Goal: Transaction & Acquisition: Purchase product/service

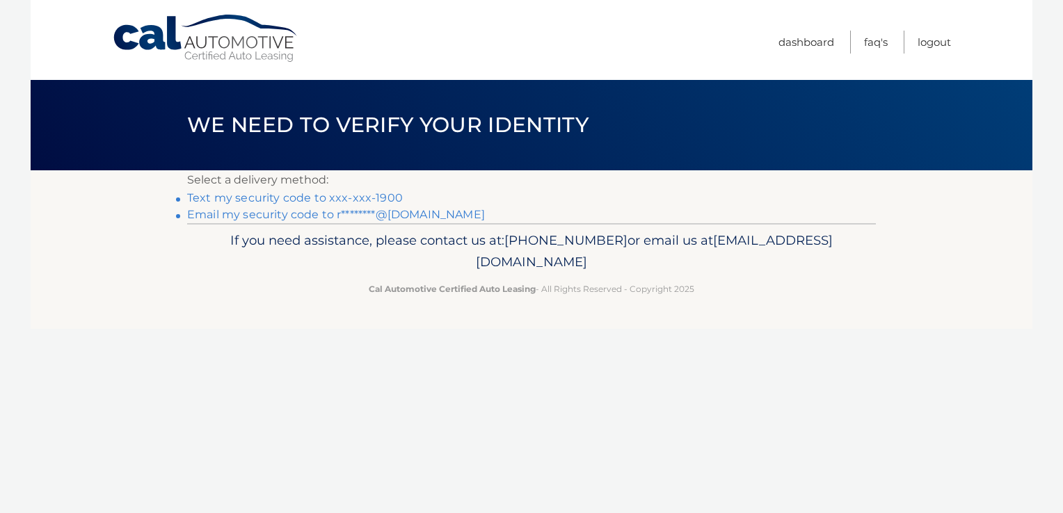
click at [279, 200] on link "Text my security code to xxx-xxx-1900" at bounding box center [295, 197] width 216 height 13
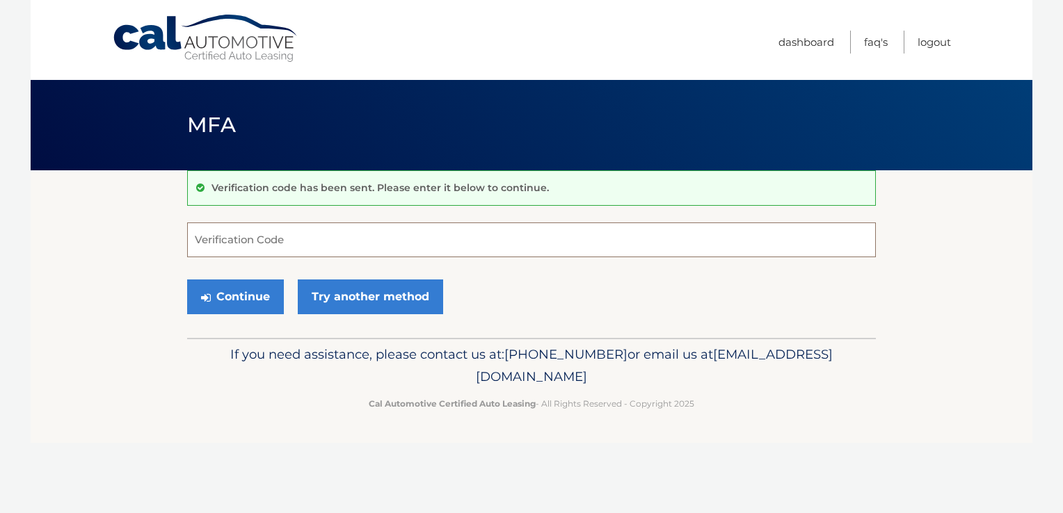
click at [267, 238] on input "Verification Code" at bounding box center [531, 240] width 689 height 35
type input "606580"
click at [248, 296] on button "Continue" at bounding box center [235, 297] width 97 height 35
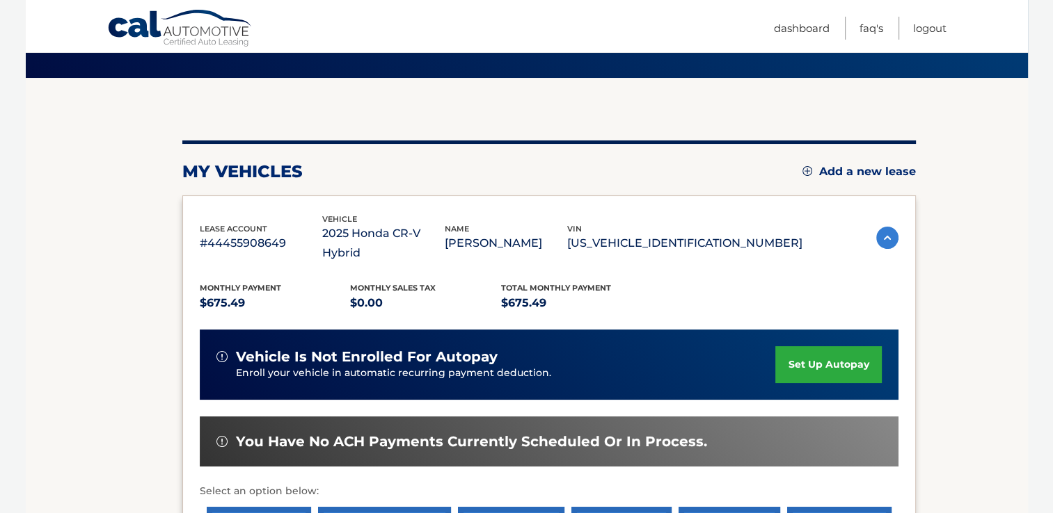
scroll to position [139, 0]
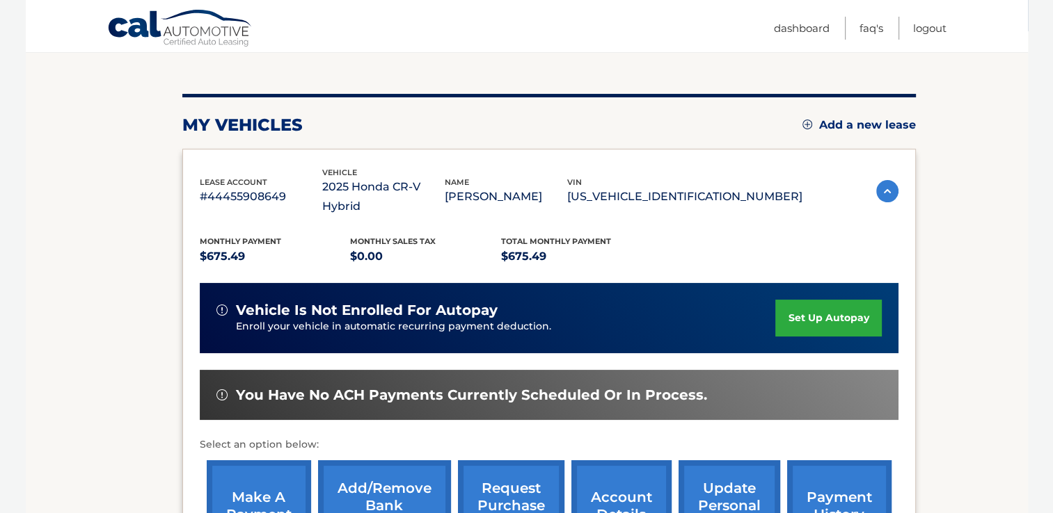
click at [254, 465] on link "make a payment" at bounding box center [259, 506] width 104 height 91
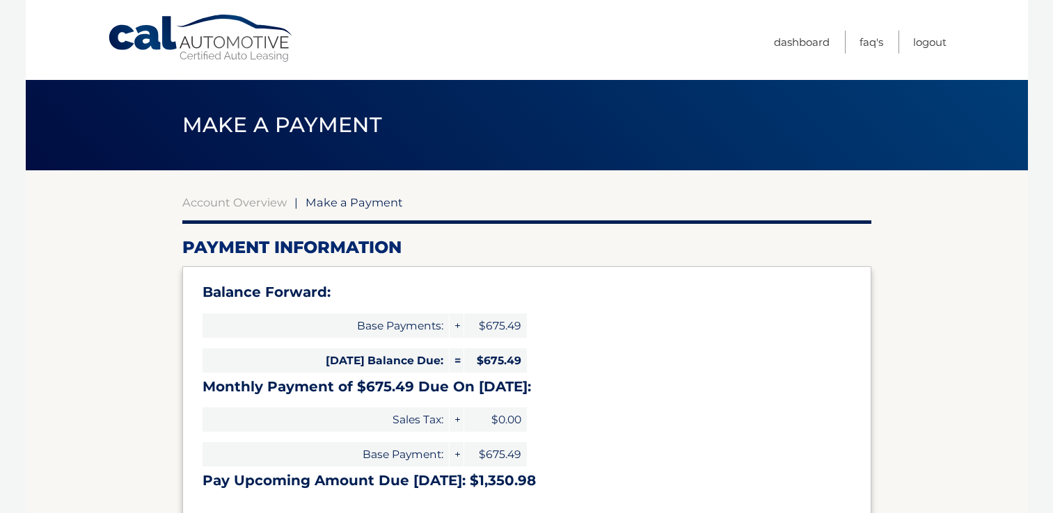
select select "NDhjZjA2NWMtNGIwNy00ZTI4LTkzM2ItODBkMDExN2RjNTgw"
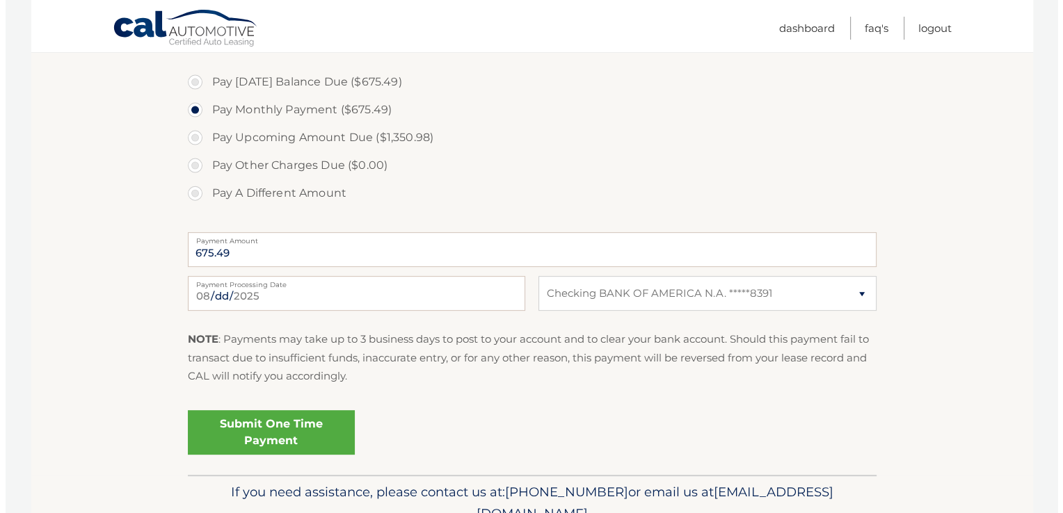
scroll to position [473, 0]
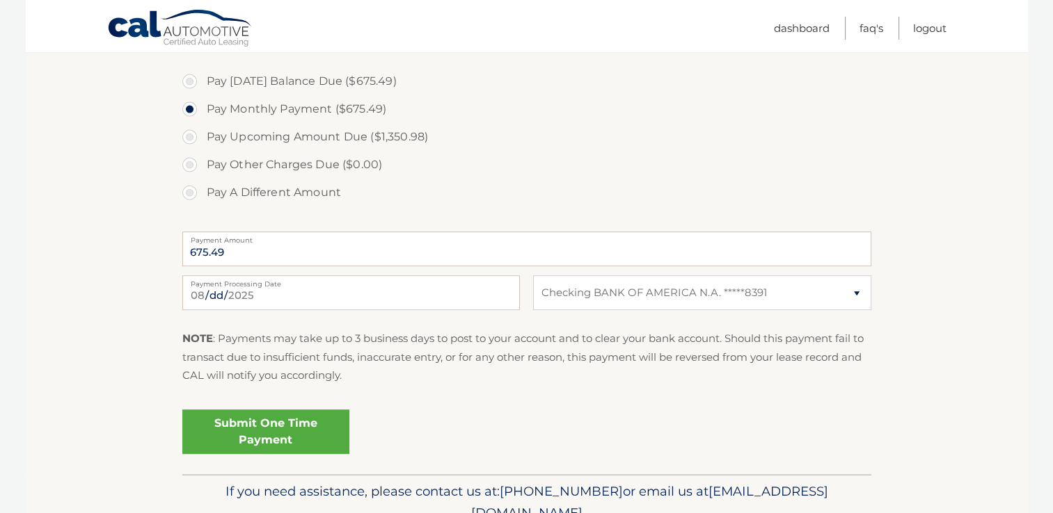
click at [228, 441] on link "Submit One Time Payment" at bounding box center [265, 432] width 167 height 45
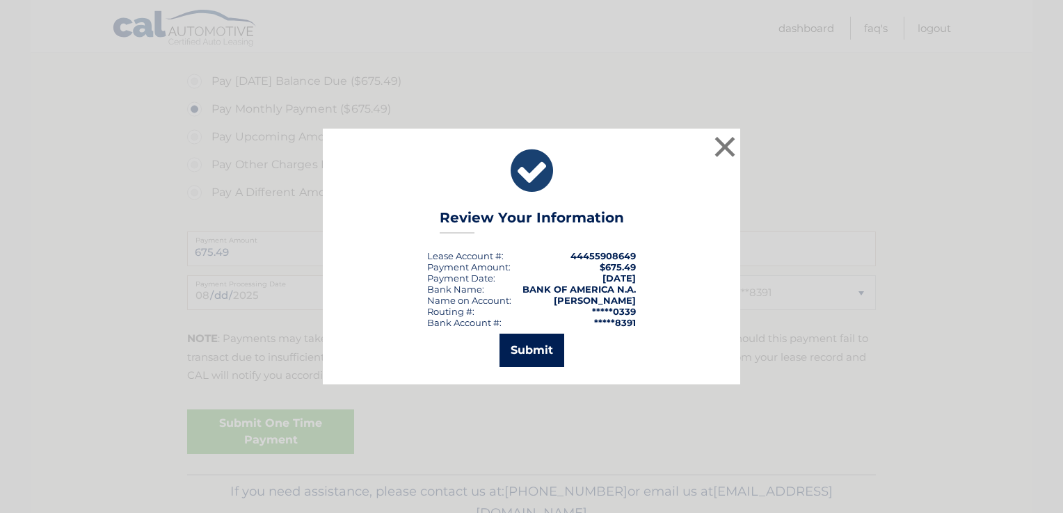
click at [546, 341] on button "Submit" at bounding box center [532, 350] width 65 height 33
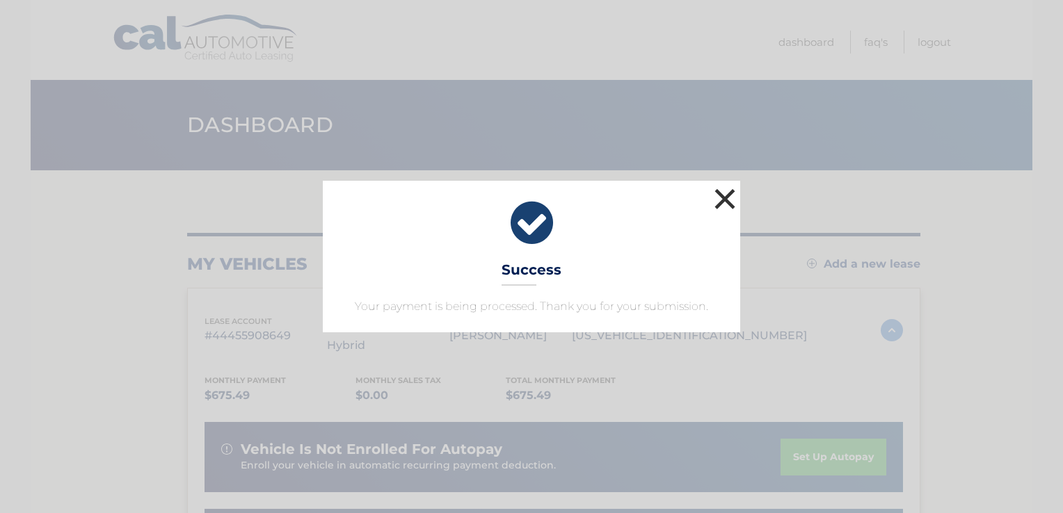
click at [720, 202] on button "×" at bounding box center [725, 199] width 28 height 28
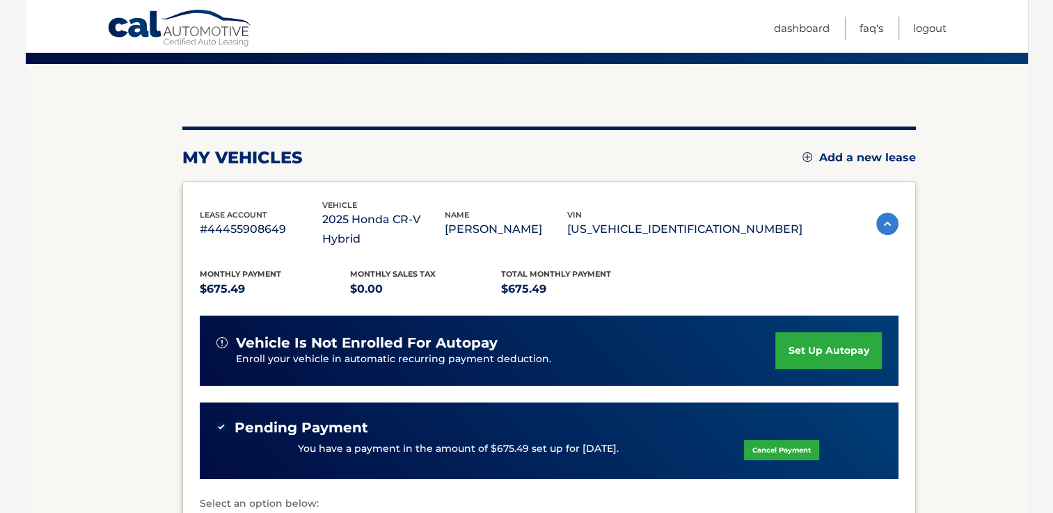
scroll to position [111, 0]
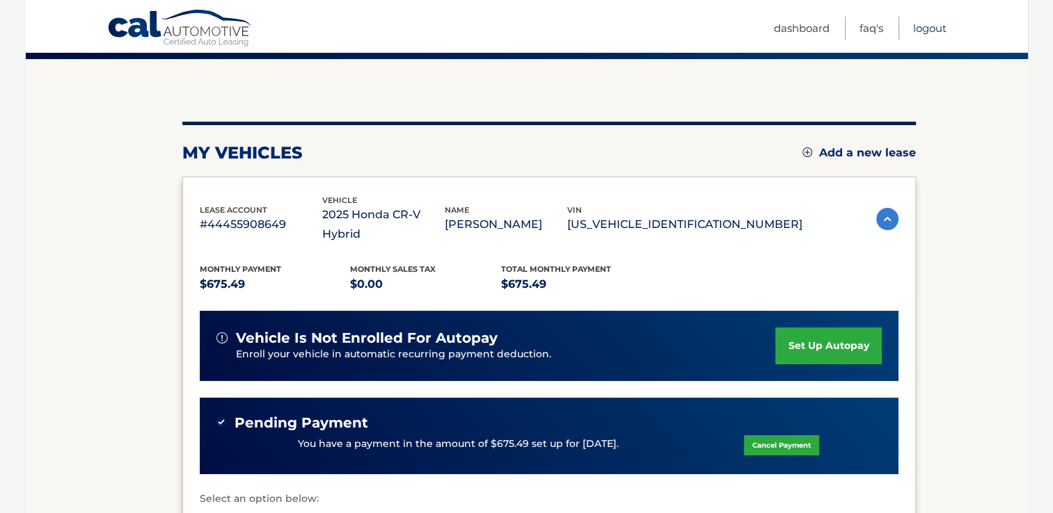
click at [928, 29] on link "Logout" at bounding box center [929, 28] width 33 height 23
